Goal: Task Accomplishment & Management: Manage account settings

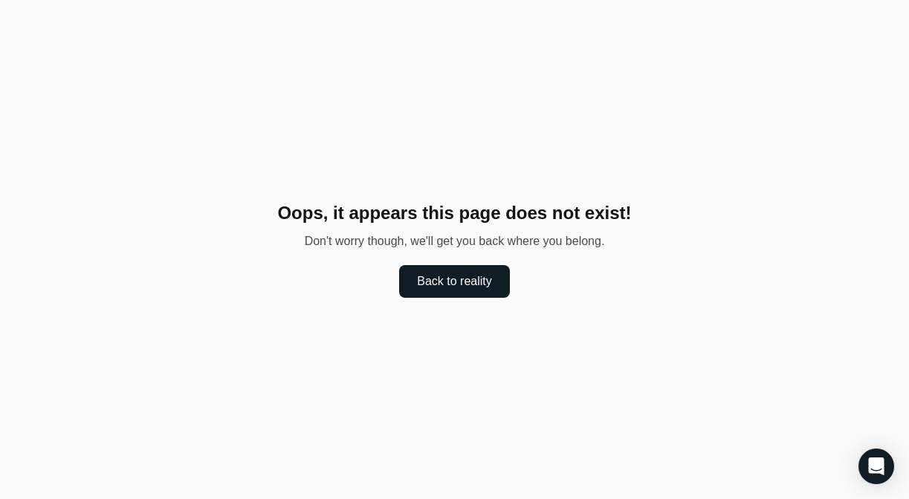
click at [430, 279] on button "Back to reality" at bounding box center [454, 281] width 110 height 33
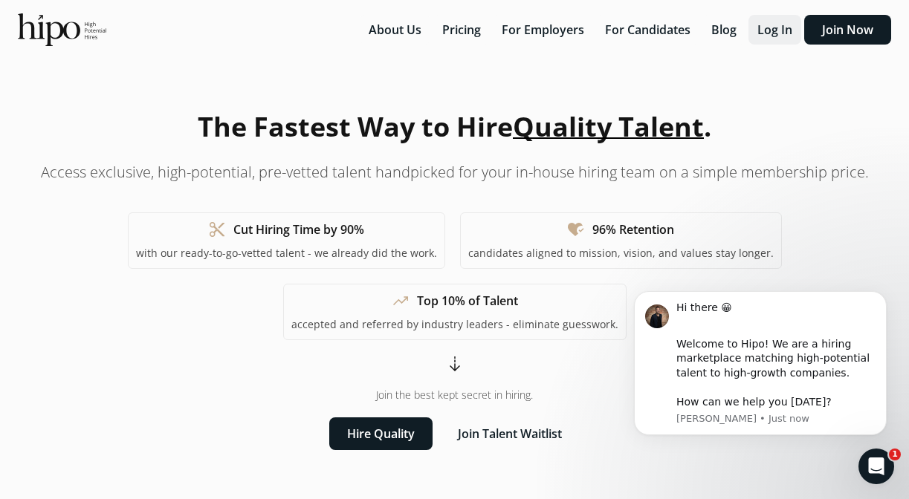
click at [771, 33] on button "Log In" at bounding box center [774, 30] width 53 height 30
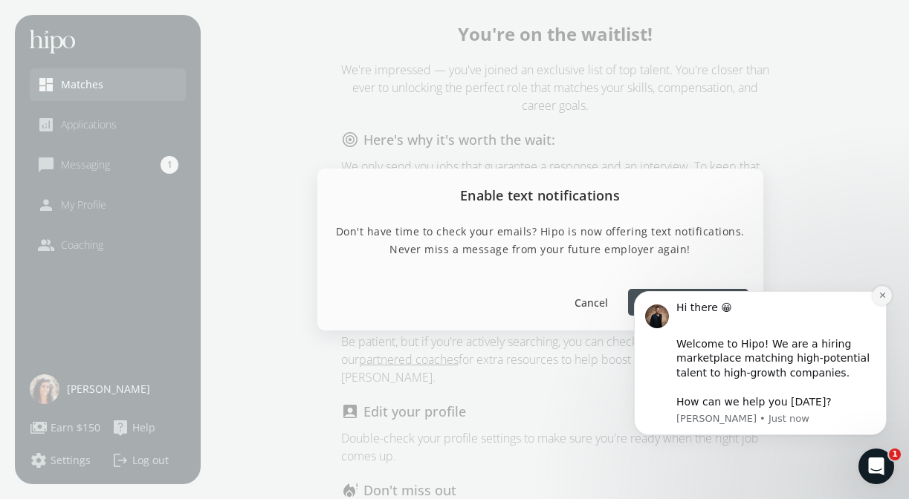
click at [880, 299] on icon "Dismiss notification" at bounding box center [882, 295] width 8 height 8
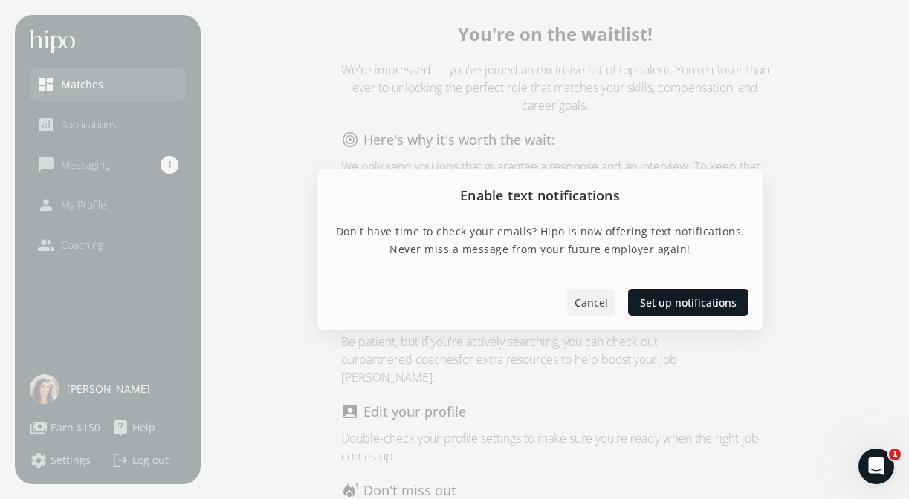
click at [582, 305] on span "Cancel" at bounding box center [590, 302] width 33 height 16
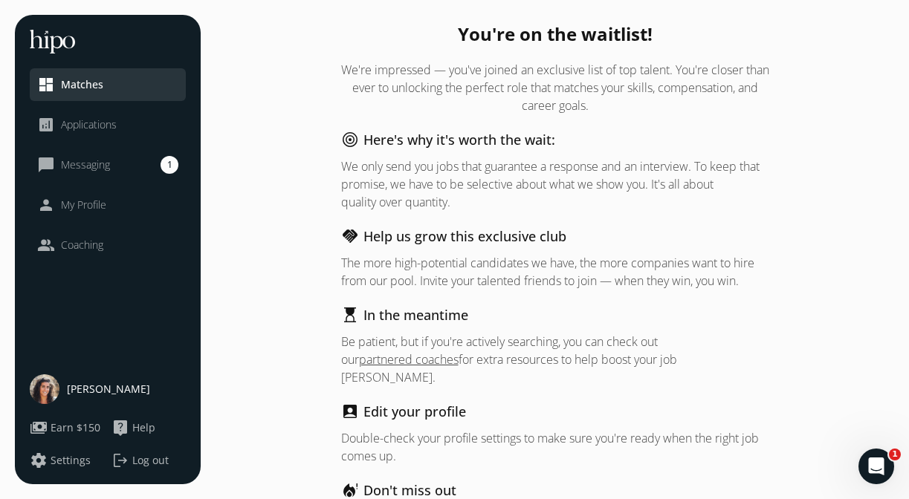
click at [90, 163] on span "Messaging" at bounding box center [85, 165] width 49 height 15
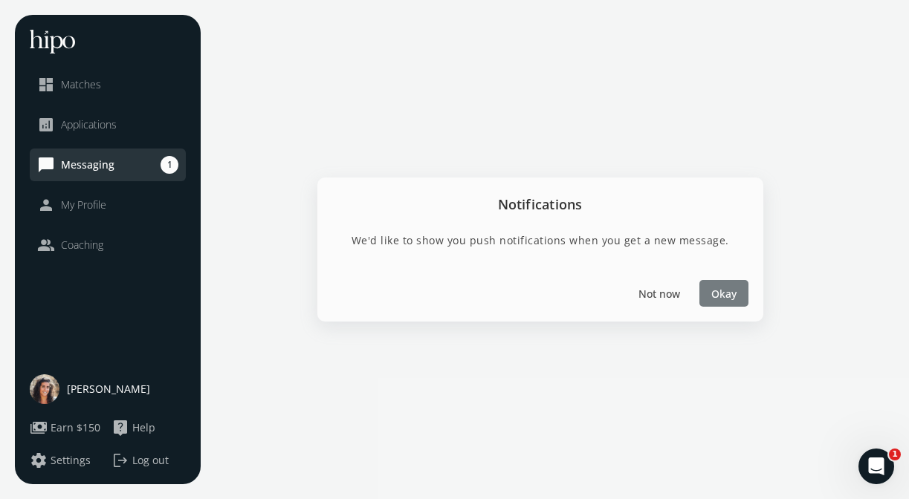
click at [715, 288] on span "Okay" at bounding box center [723, 293] width 25 height 16
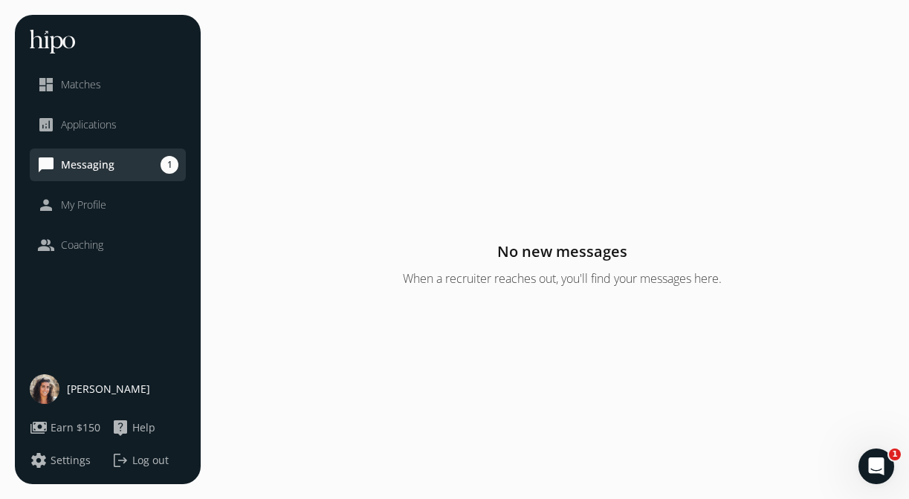
click at [82, 196] on div "person My Profile" at bounding box center [71, 205] width 69 height 18
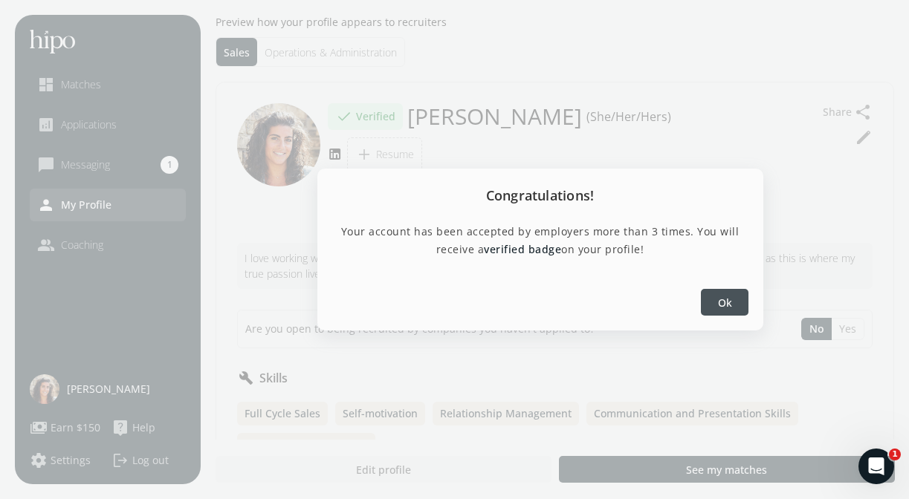
click at [720, 298] on span "Ok" at bounding box center [724, 302] width 14 height 16
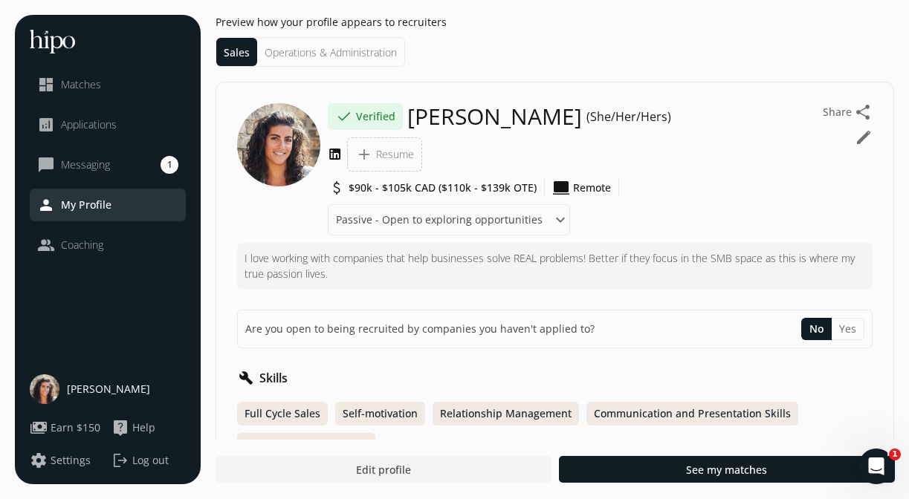
scroll to position [9, 0]
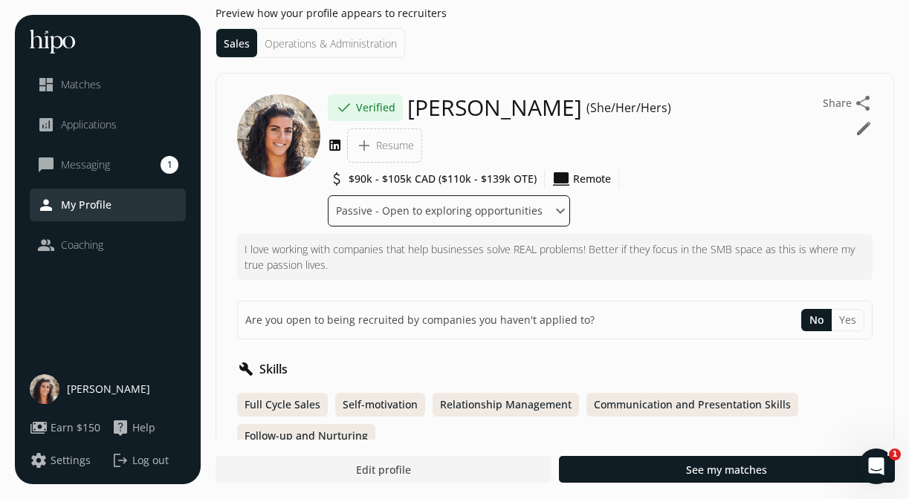
click at [486, 210] on select "Where are you in your job search? Active - Ready to interview Passive - Open to…" at bounding box center [449, 210] width 242 height 31
select select "Active - Ready to interview"
click at [328, 195] on select "Where are you in your job search? Active - Ready to interview Passive - Open to…" at bounding box center [449, 210] width 242 height 31
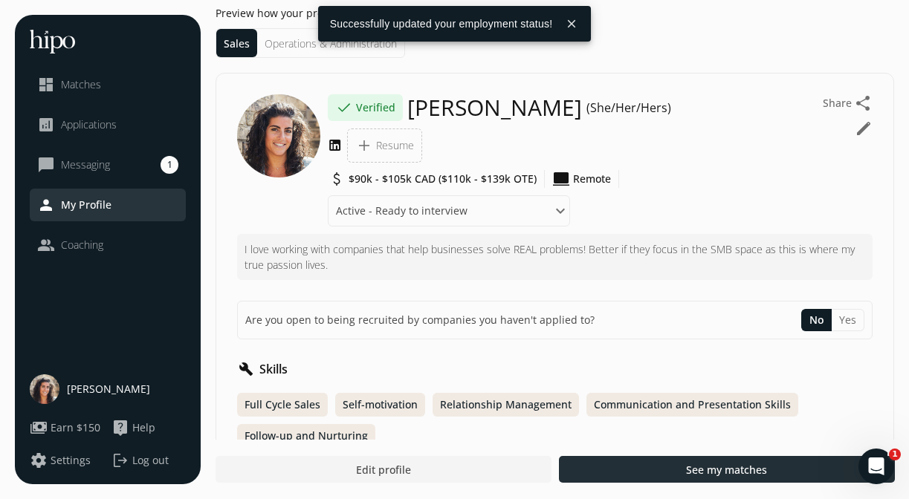
click at [659, 467] on div at bounding box center [727, 469] width 336 height 27
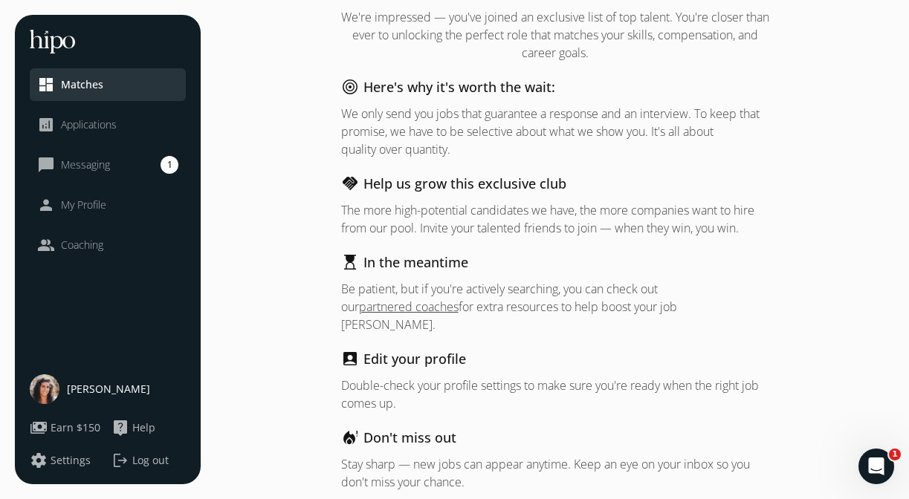
scroll to position [83, 0]
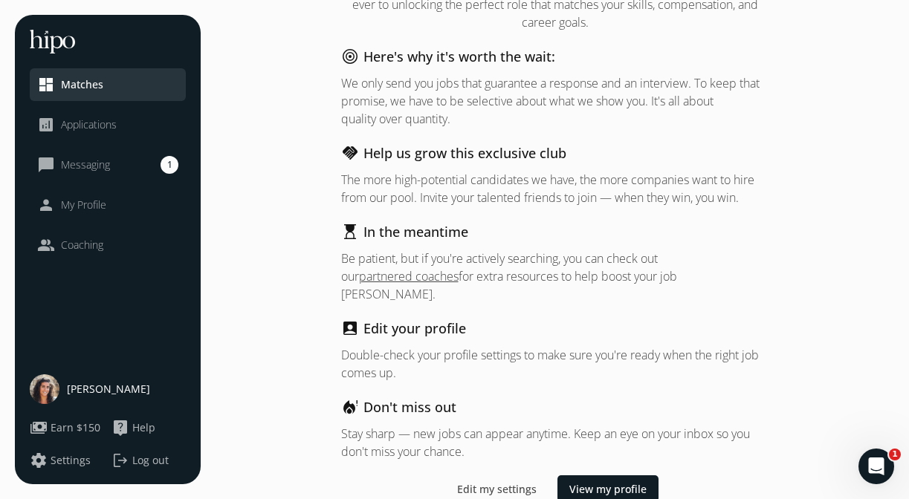
click at [82, 121] on span "Applications" at bounding box center [89, 124] width 56 height 15
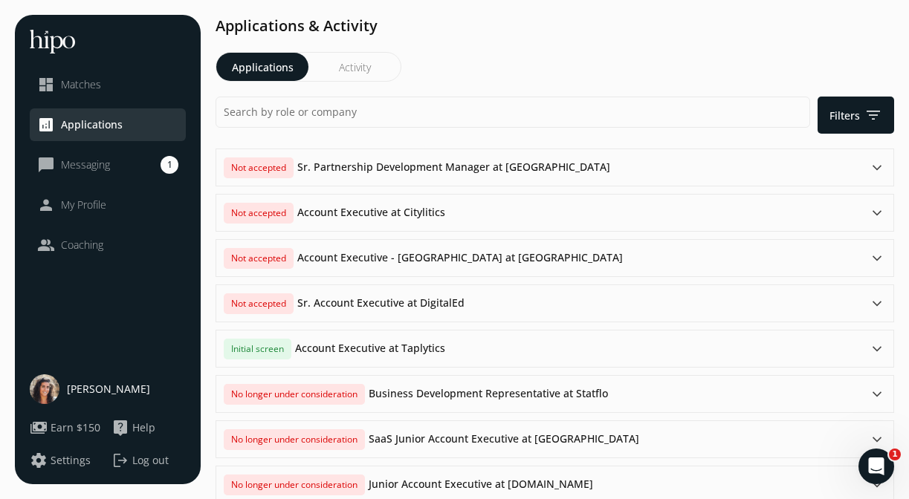
click at [82, 82] on span "Matches" at bounding box center [81, 84] width 40 height 15
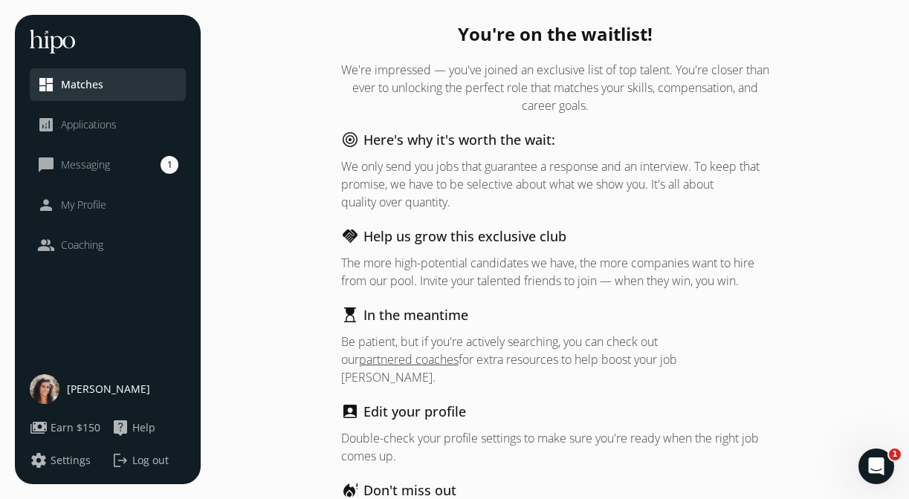
click at [88, 198] on span "My Profile" at bounding box center [83, 205] width 45 height 15
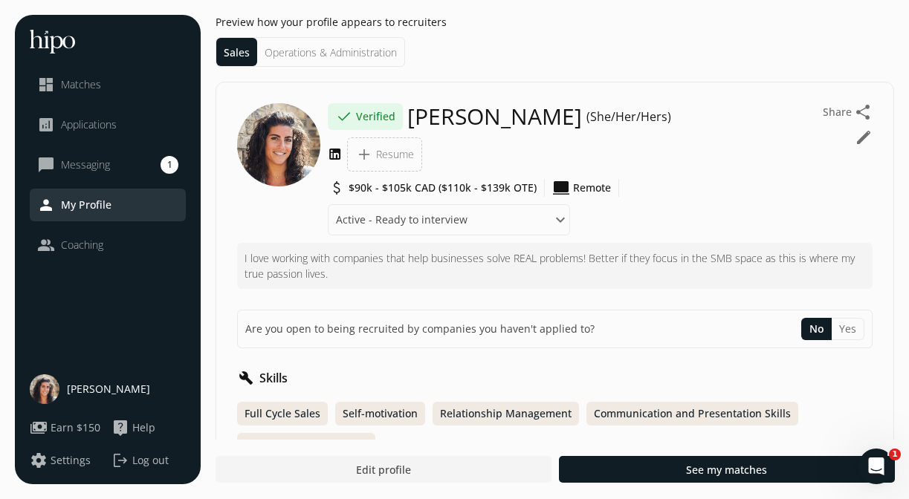
click at [308, 50] on li "Operations & Administration" at bounding box center [330, 52] width 147 height 28
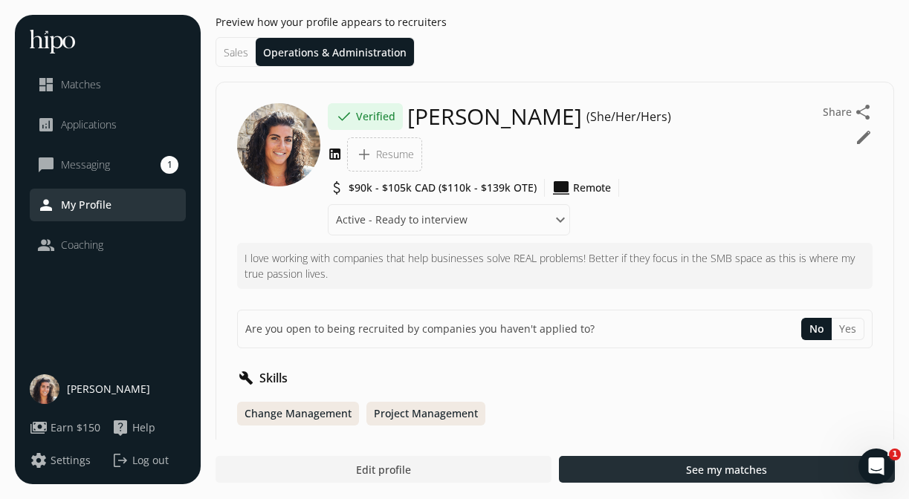
click at [721, 468] on span "See my matches" at bounding box center [726, 470] width 81 height 16
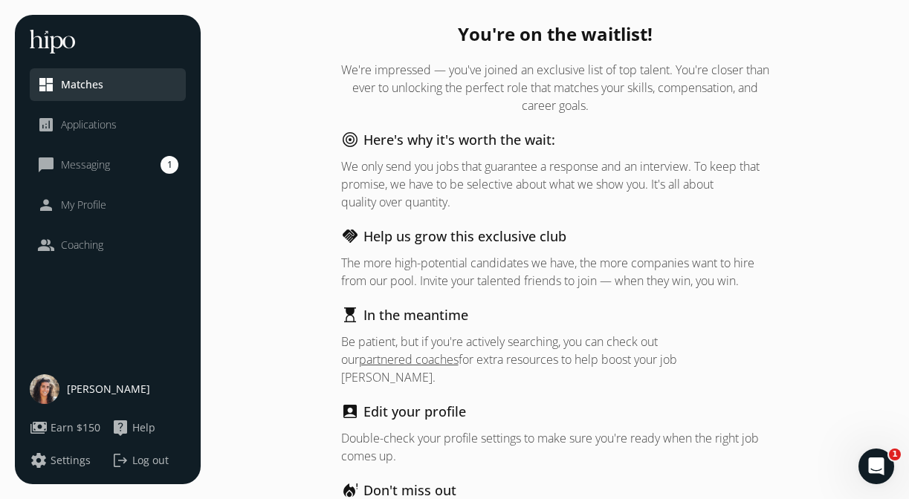
click at [79, 199] on span "My Profile" at bounding box center [83, 205] width 45 height 15
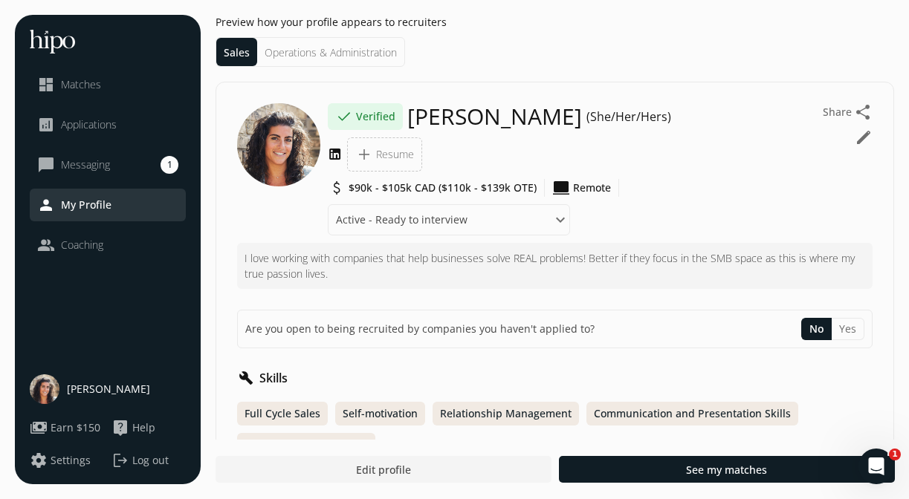
click at [861, 137] on button "edit" at bounding box center [863, 138] width 18 height 18
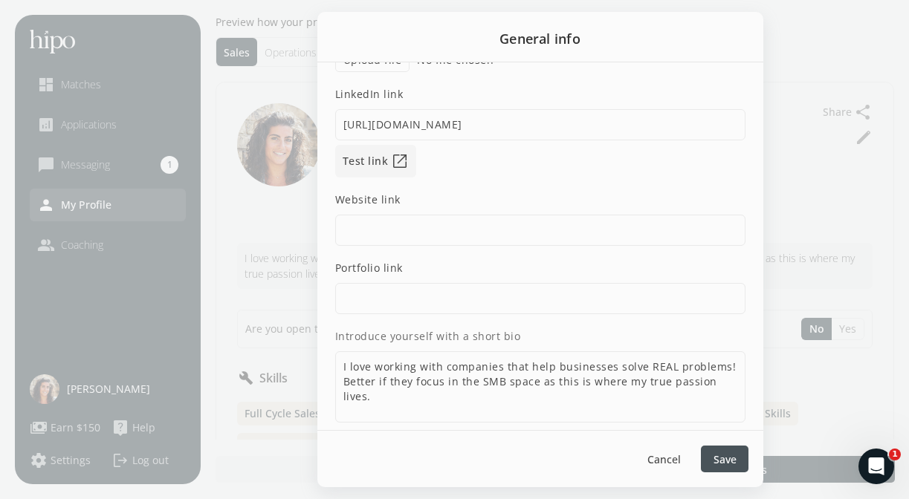
scroll to position [135, 0]
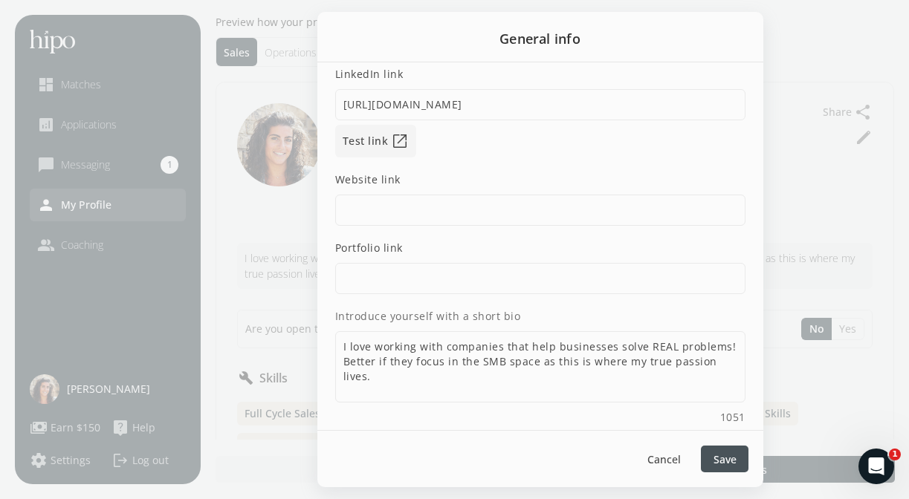
click at [721, 456] on span "Save" at bounding box center [724, 460] width 23 height 16
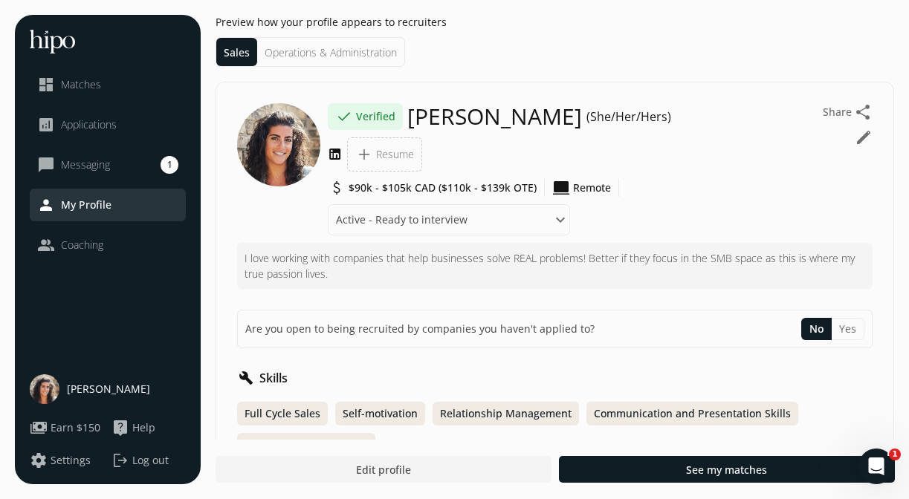
click at [85, 123] on span "Applications" at bounding box center [89, 124] width 56 height 15
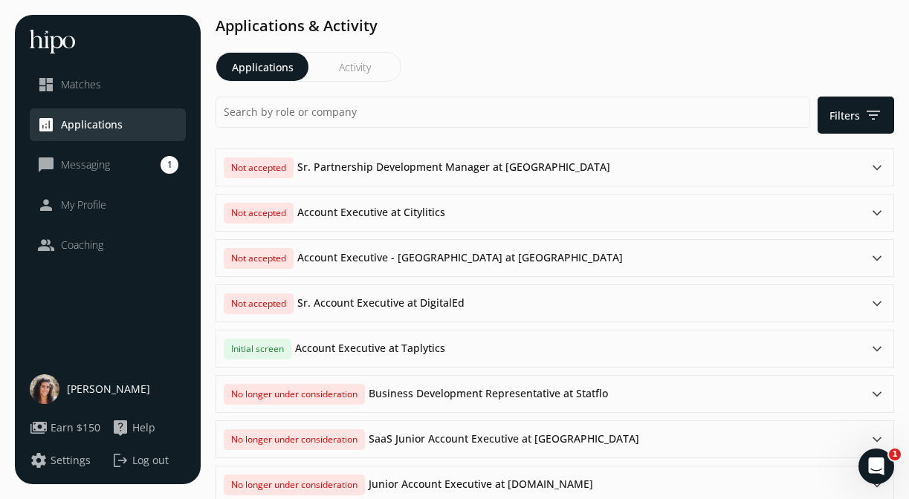
click at [72, 85] on span "Matches" at bounding box center [81, 84] width 40 height 15
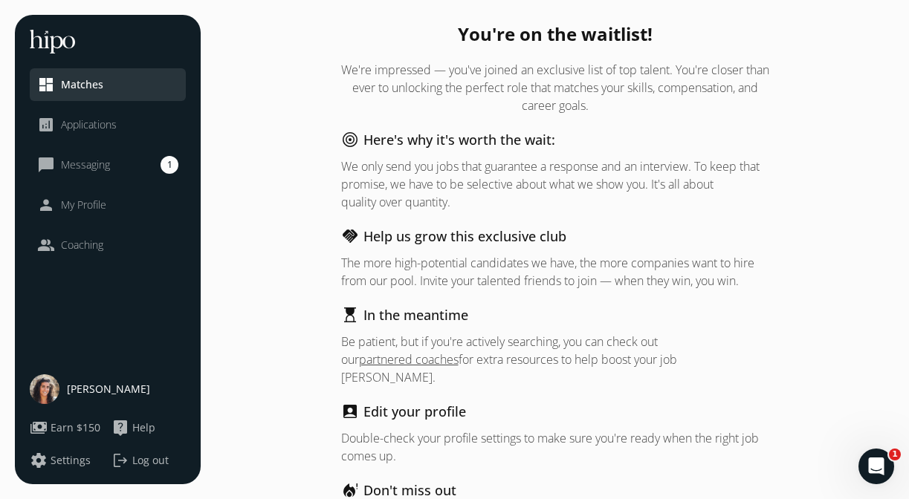
click at [85, 160] on span "Messaging" at bounding box center [85, 165] width 49 height 15
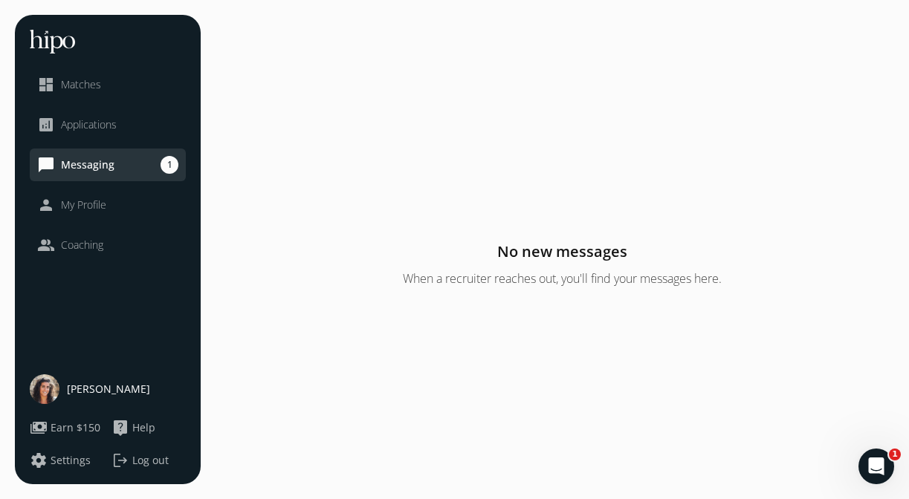
click at [75, 201] on span "My Profile" at bounding box center [83, 205] width 45 height 15
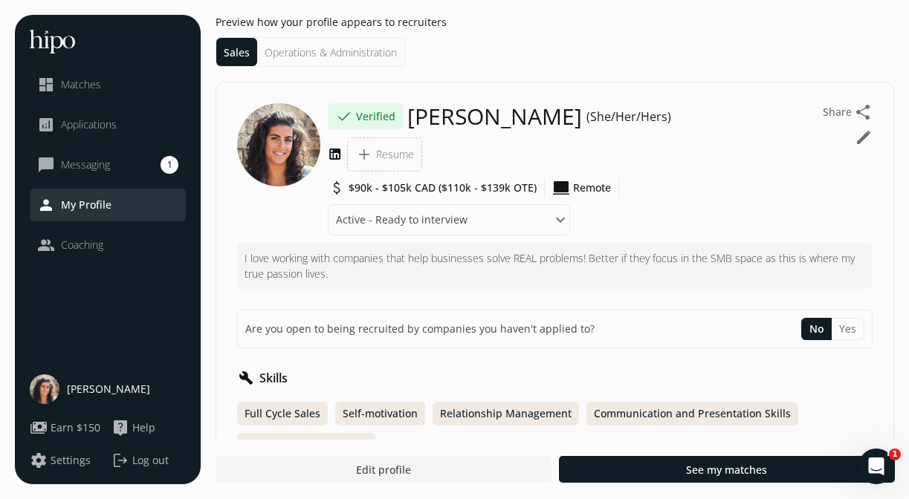
click at [73, 251] on span "Coaching" at bounding box center [82, 245] width 42 height 15
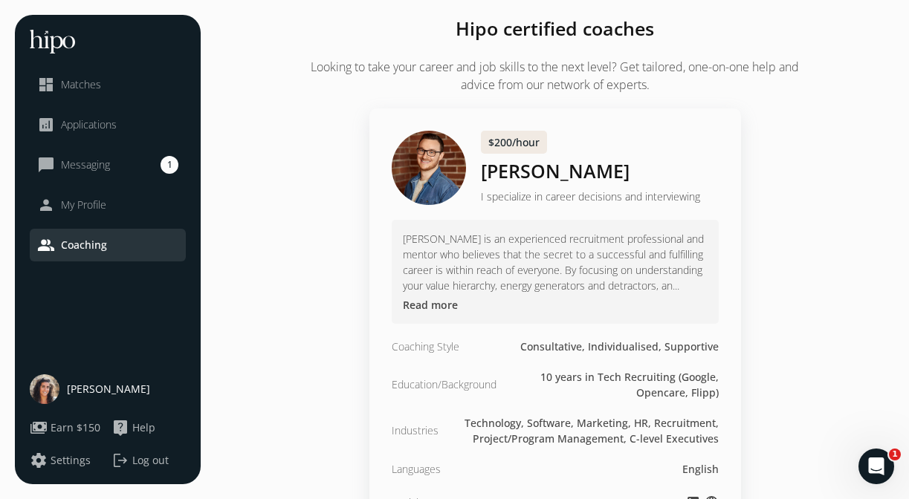
click at [66, 452] on button "settings Settings" at bounding box center [60, 461] width 61 height 18
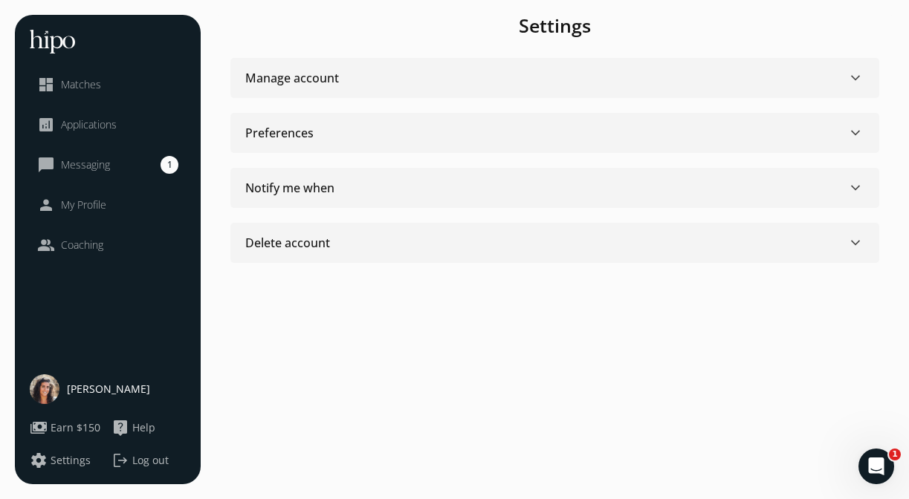
click at [450, 72] on div "Manage account keyboard_arrow_down" at bounding box center [554, 78] width 619 height 18
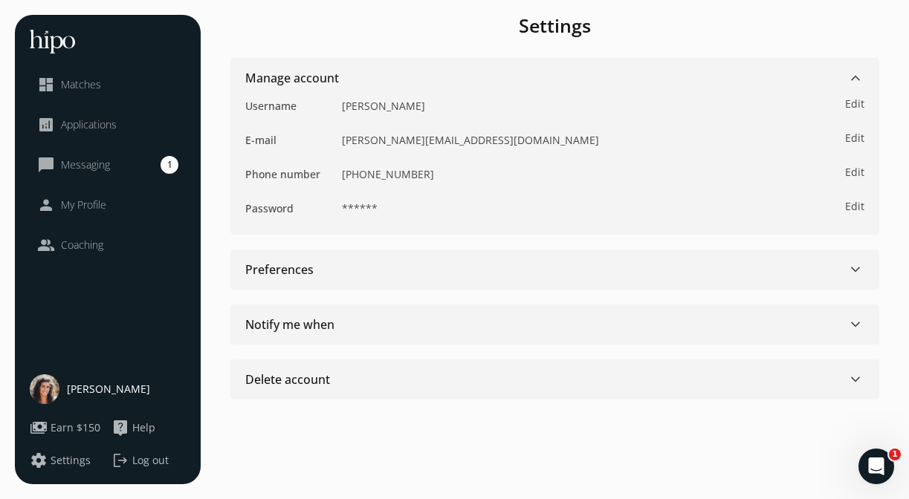
click at [406, 274] on div "Preferences keyboard_arrow_down" at bounding box center [554, 270] width 619 height 18
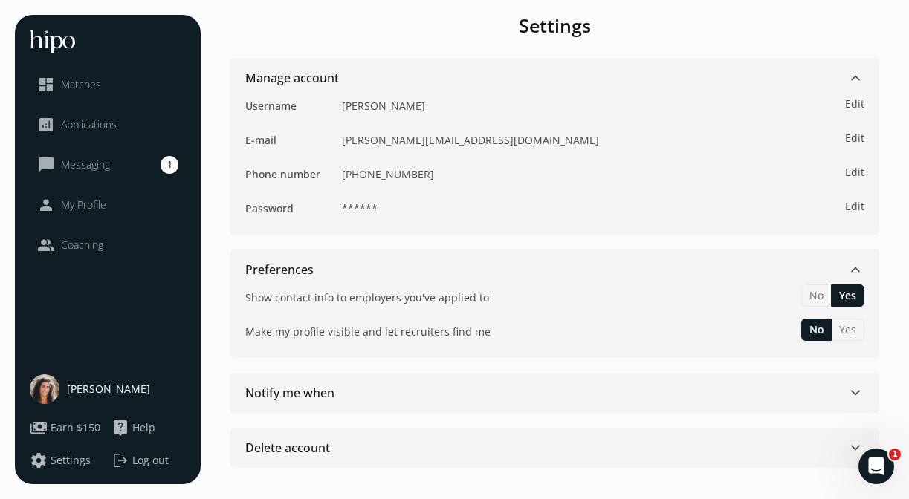
click at [845, 330] on button "Yes" at bounding box center [847, 330] width 33 height 22
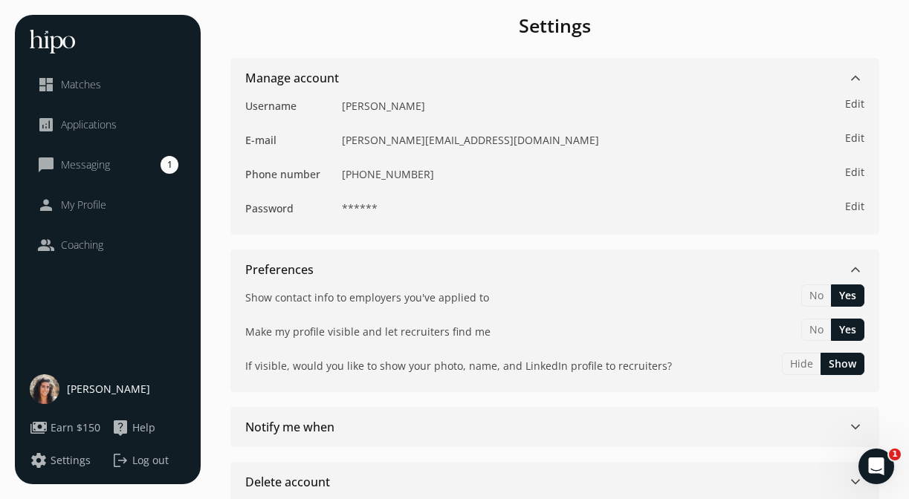
click at [855, 77] on span "keyboard_arrow_down" at bounding box center [855, 78] width 18 height 18
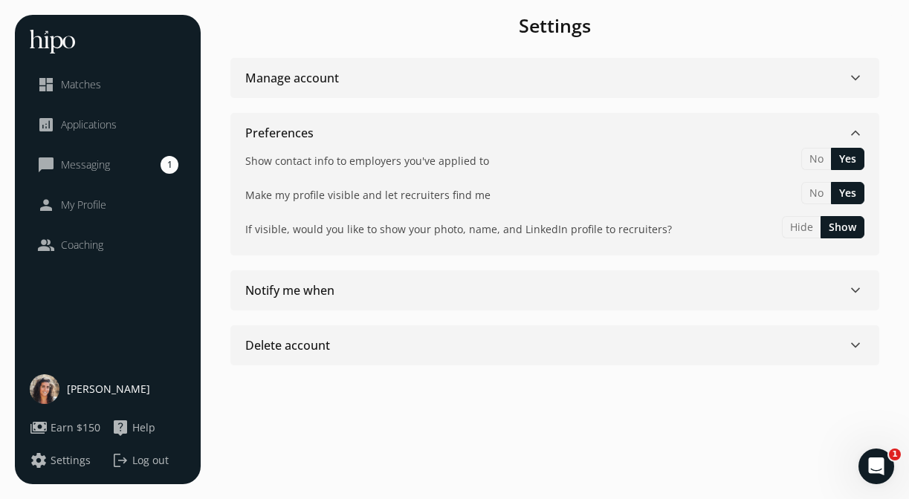
click at [441, 291] on div "Notify me when keyboard_arrow_down" at bounding box center [554, 291] width 619 height 18
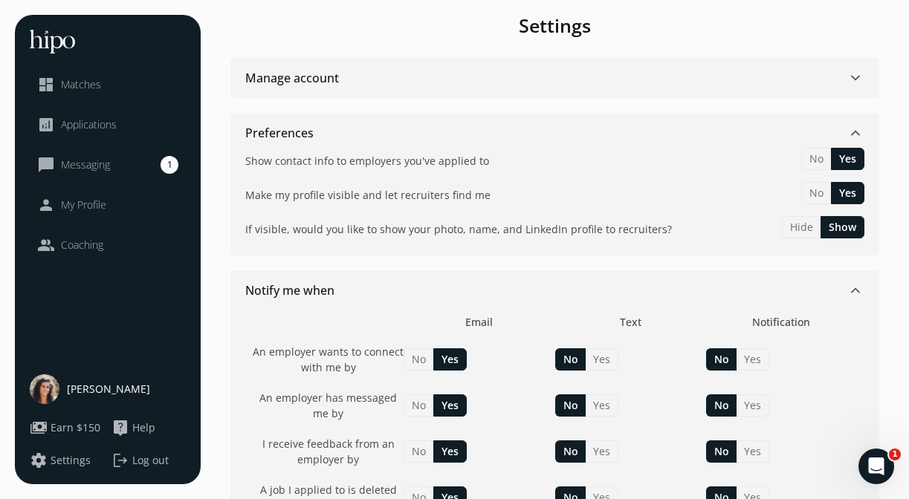
click at [97, 125] on span "Applications" at bounding box center [89, 124] width 56 height 15
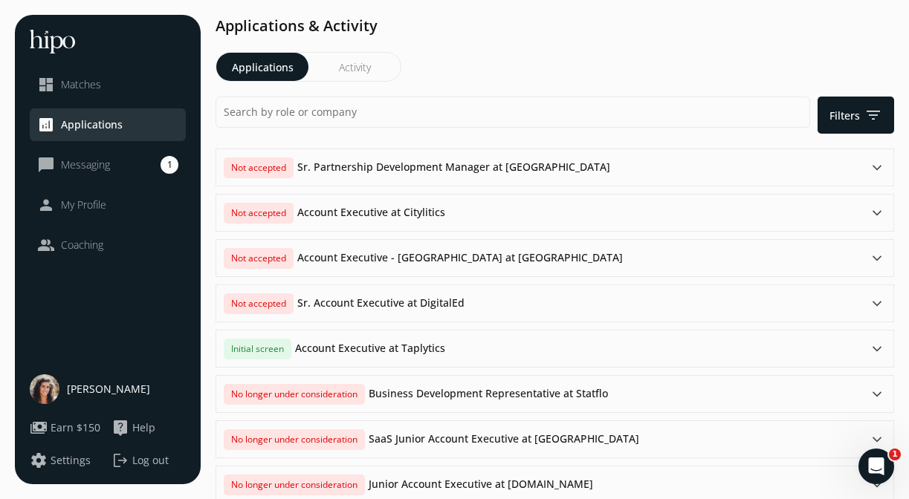
click at [83, 198] on span "My Profile" at bounding box center [83, 205] width 45 height 15
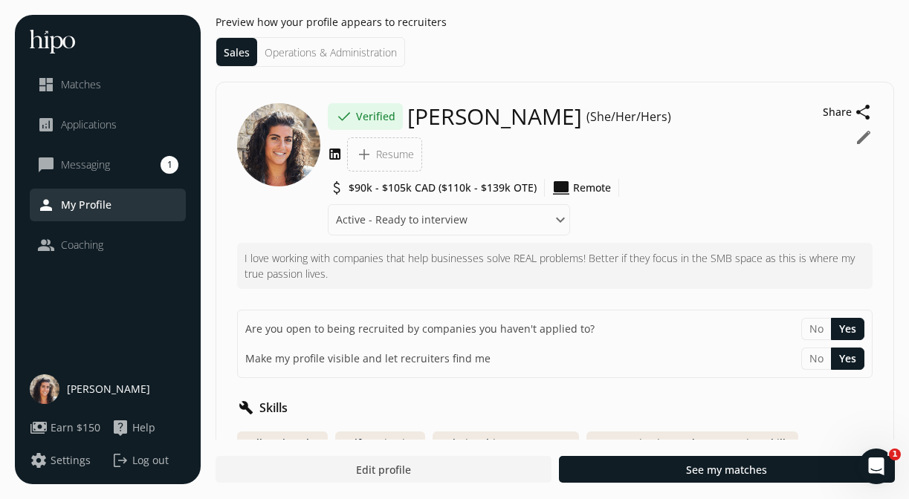
click at [62, 387] on div "[PERSON_NAME]" at bounding box center [108, 389] width 156 height 30
click at [866, 137] on button "edit" at bounding box center [863, 138] width 18 height 18
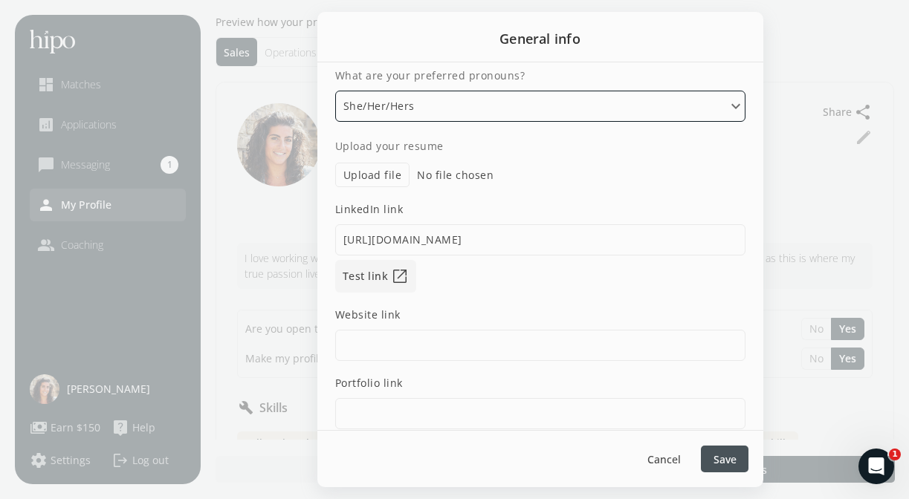
click at [733, 104] on select "Please select an option He/Him/His She/Her/Hers They/Them/Theirs Ze/Zir/Zirs or…" at bounding box center [540, 106] width 410 height 31
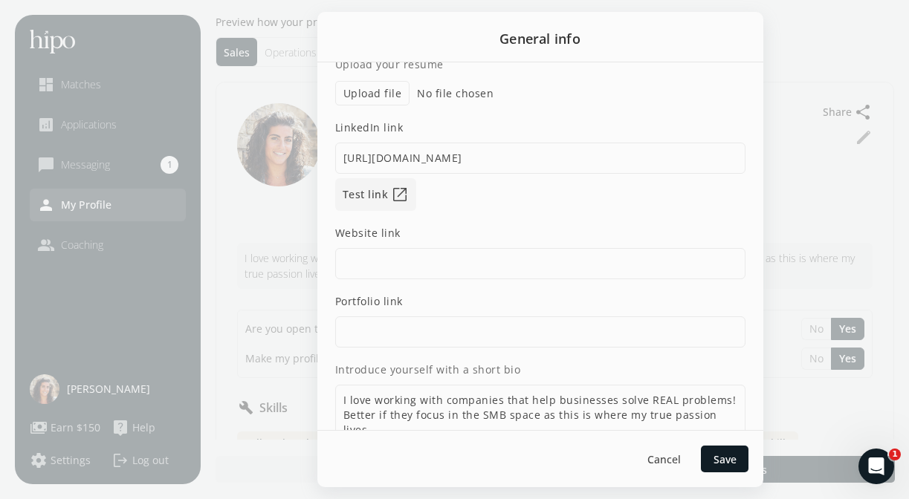
scroll to position [135, 0]
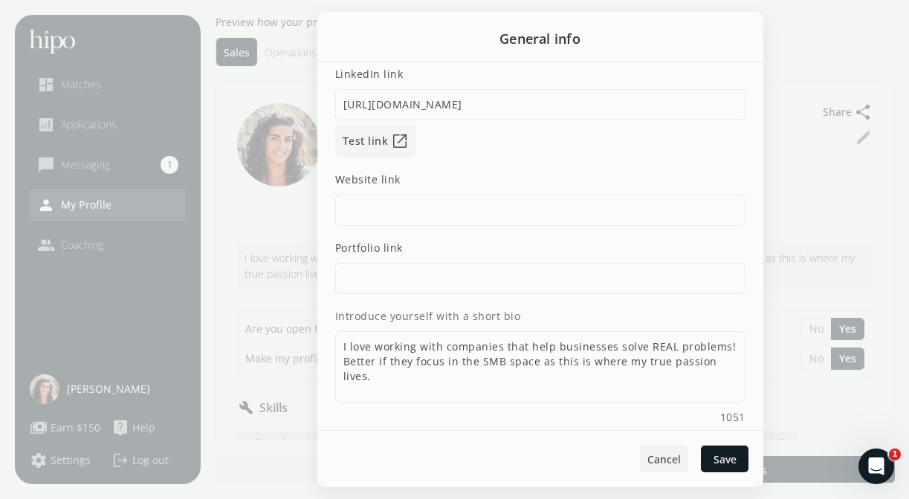
click at [661, 461] on span "Cancel" at bounding box center [662, 460] width 33 height 16
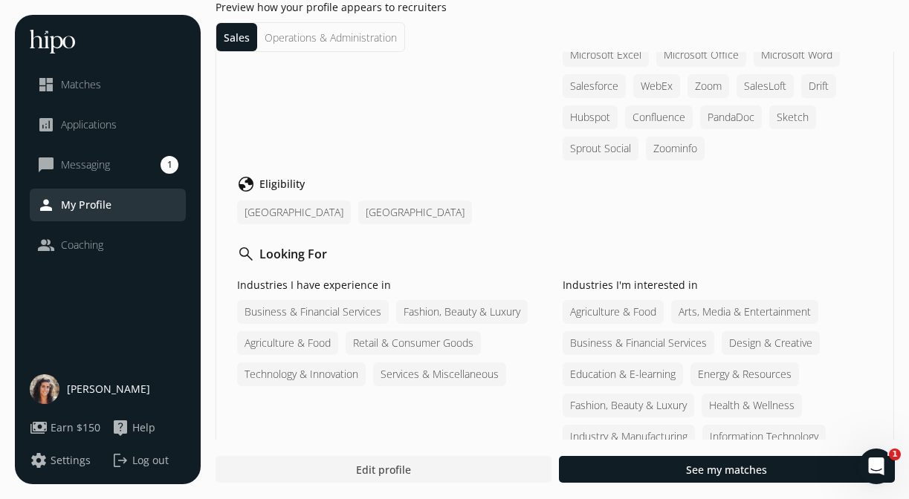
scroll to position [776, 0]
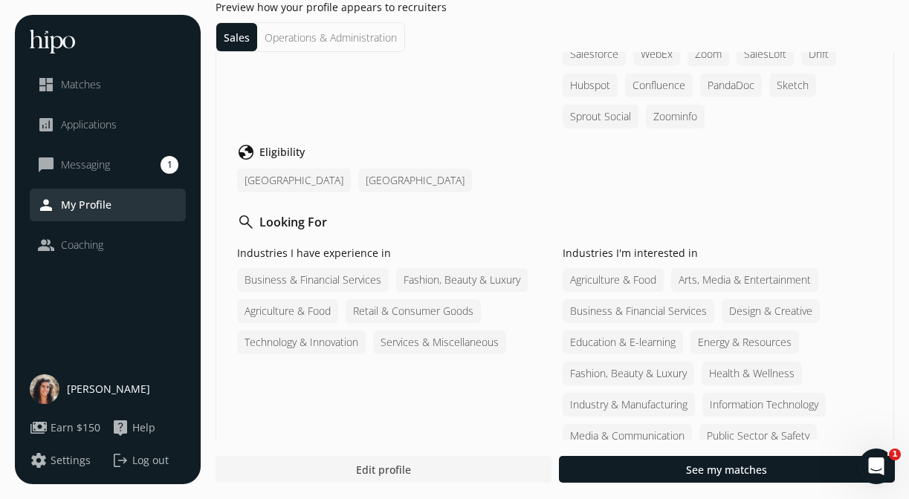
click at [387, 474] on span "Edit profile" at bounding box center [383, 470] width 55 height 16
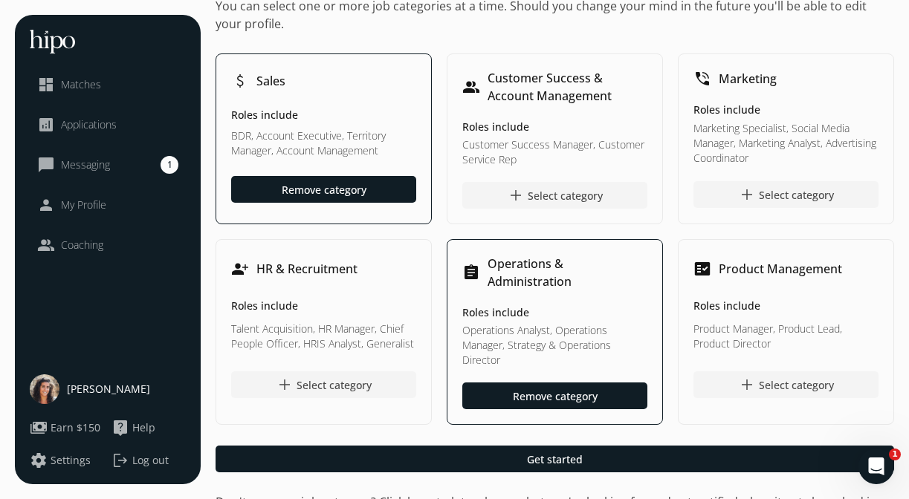
scroll to position [38, 0]
